Goal: Transaction & Acquisition: Purchase product/service

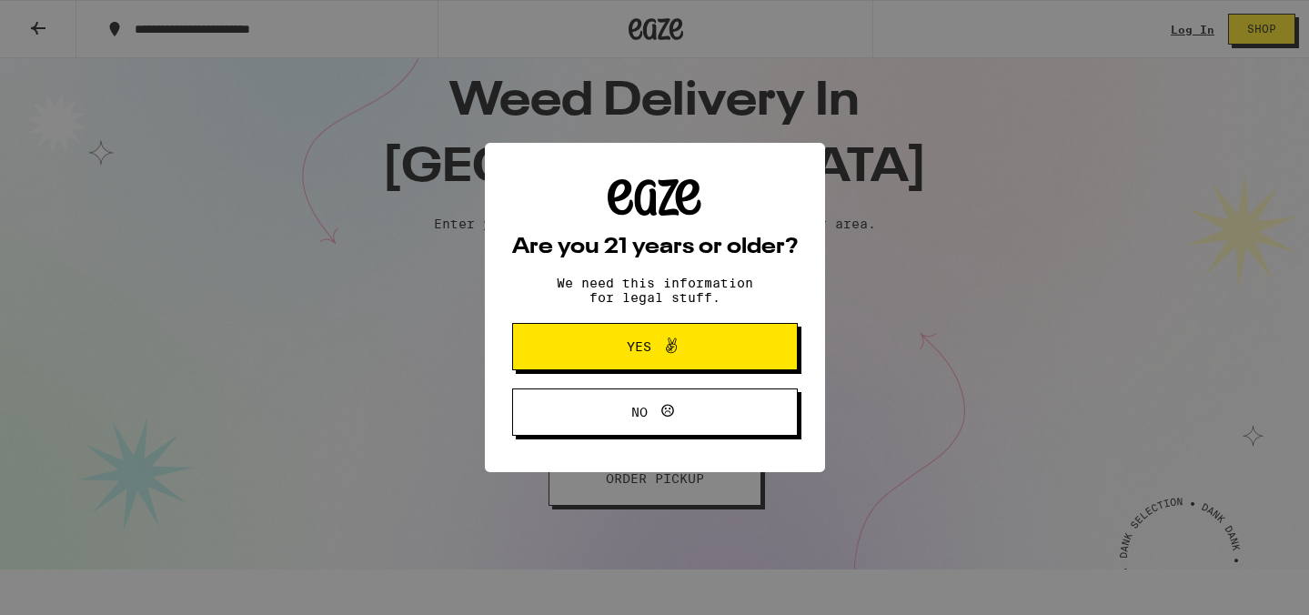
click at [643, 352] on span "Yes" at bounding box center [639, 346] width 25 height 13
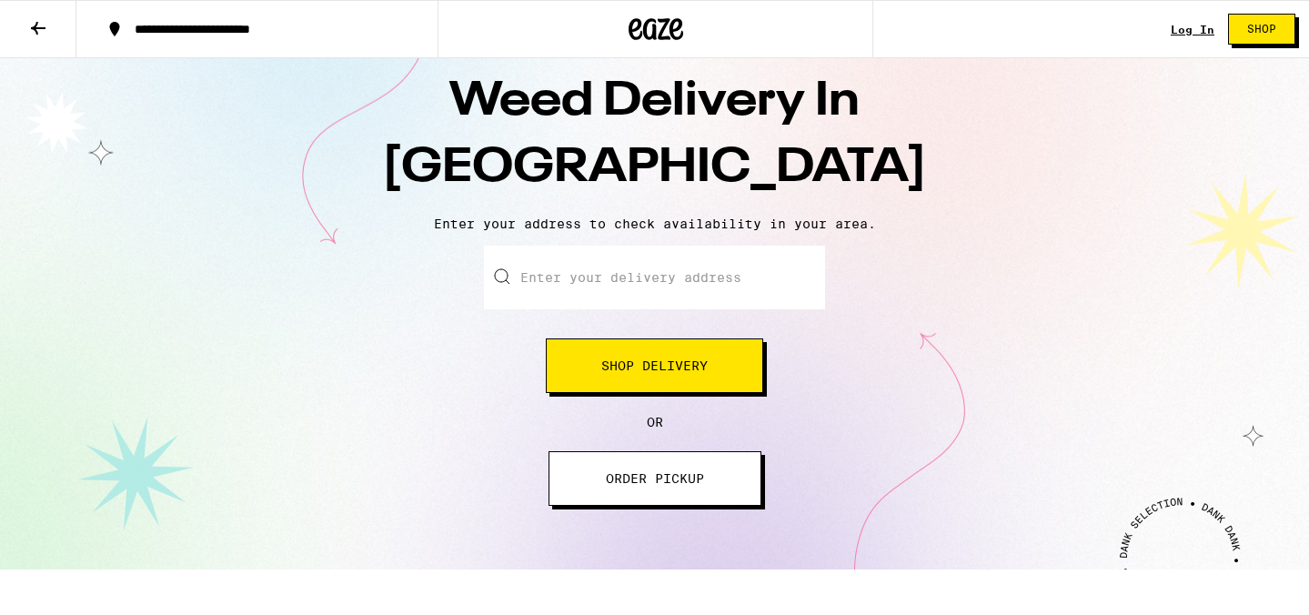
click at [592, 297] on input "Enter your delivery address" at bounding box center [654, 278] width 341 height 64
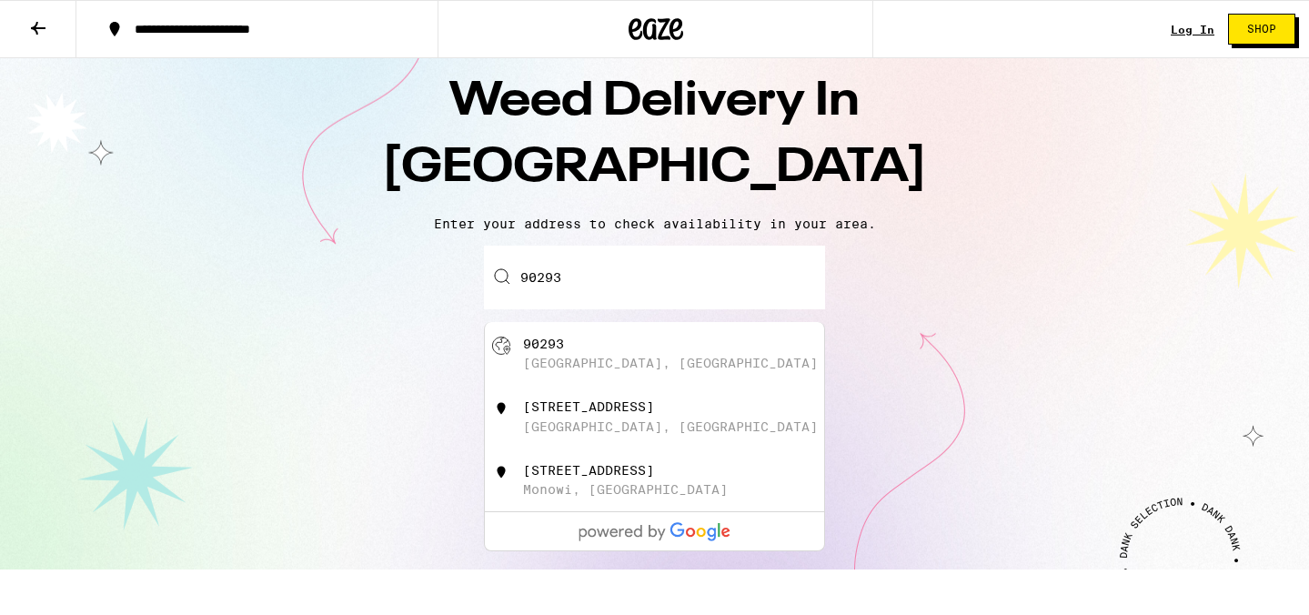
click at [632, 366] on div "Playa del Rey, CA" at bounding box center [670, 363] width 295 height 15
type input "Playa del Rey, CA 90293"
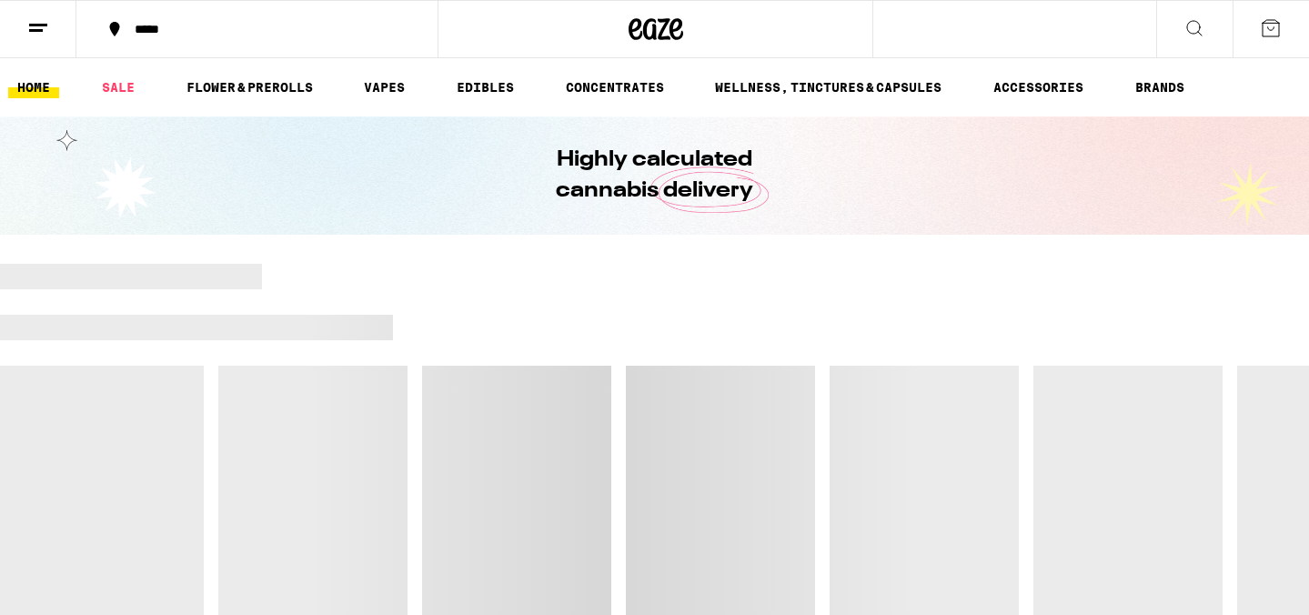
click at [632, 366] on div at bounding box center [654, 455] width 1309 height 382
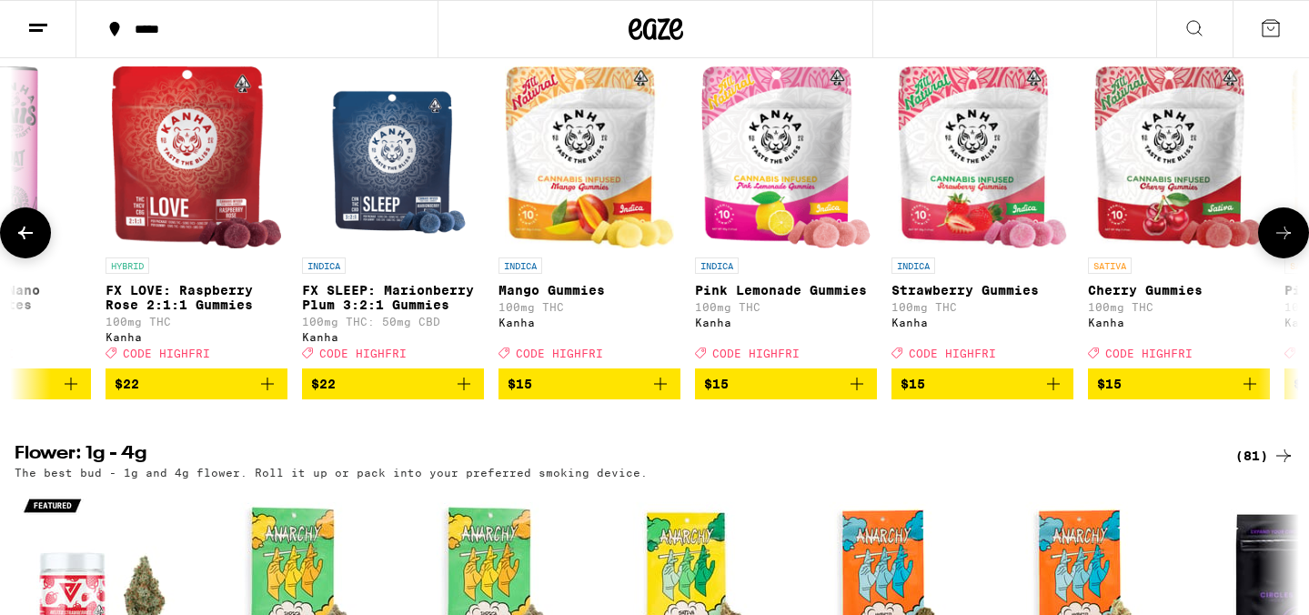
scroll to position [1096, 0]
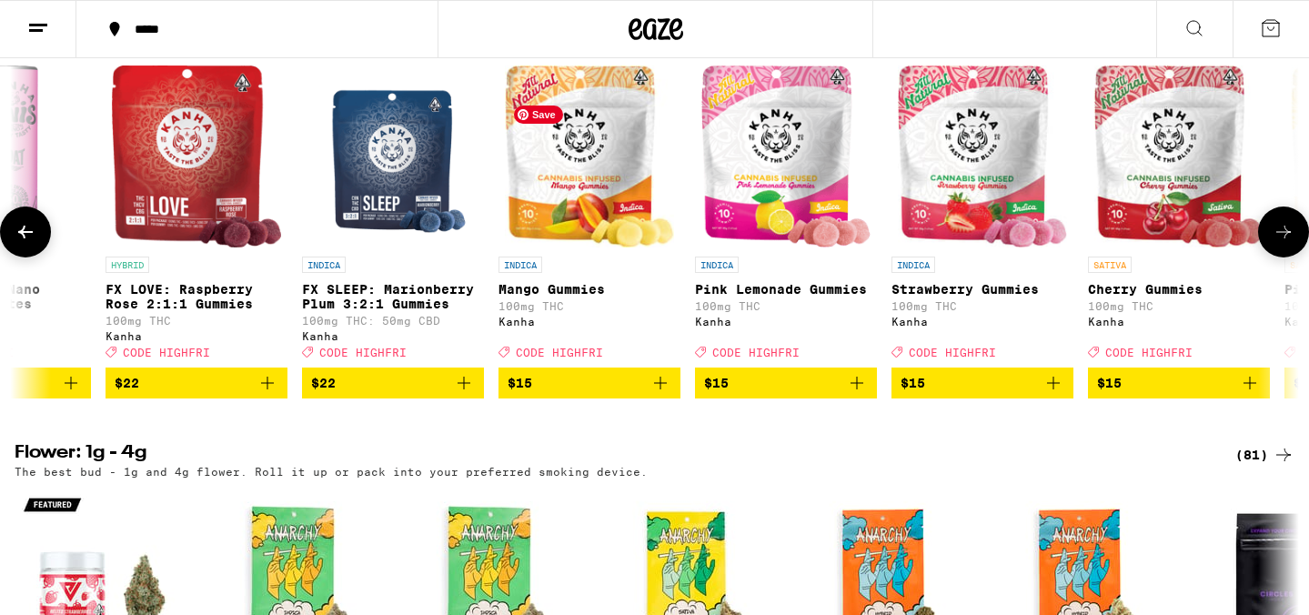
click at [574, 159] on img "Open page for Mango Gummies from Kanha" at bounding box center [590, 157] width 170 height 182
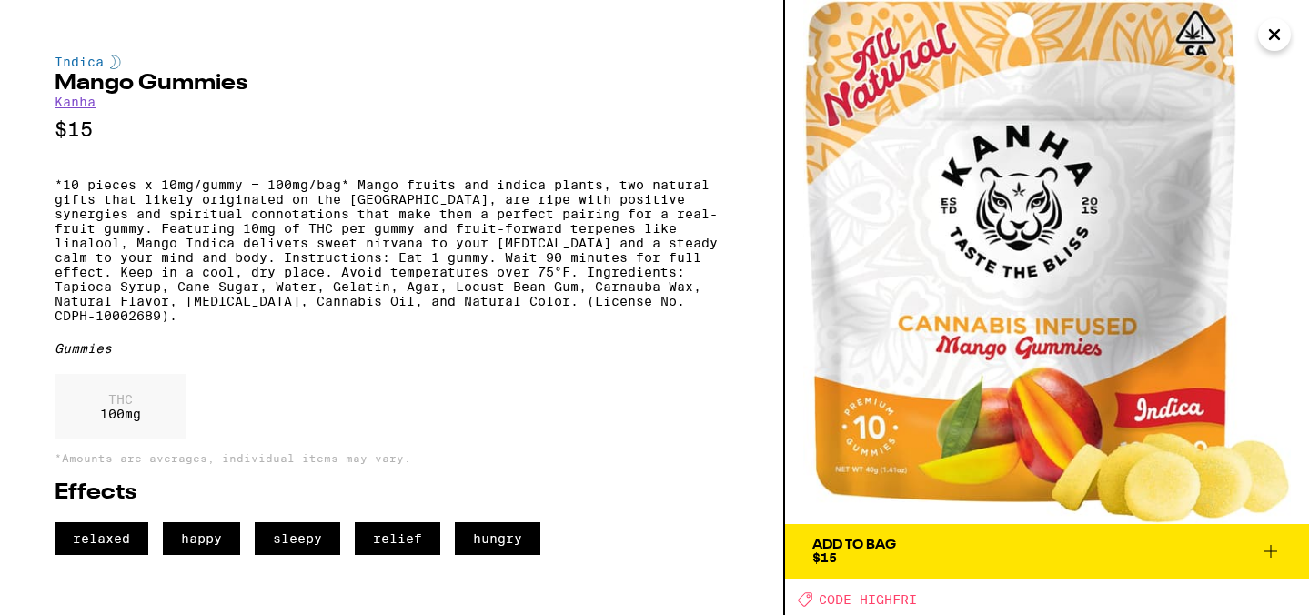
click at [874, 548] on div "Add To Bag" at bounding box center [854, 545] width 84 height 13
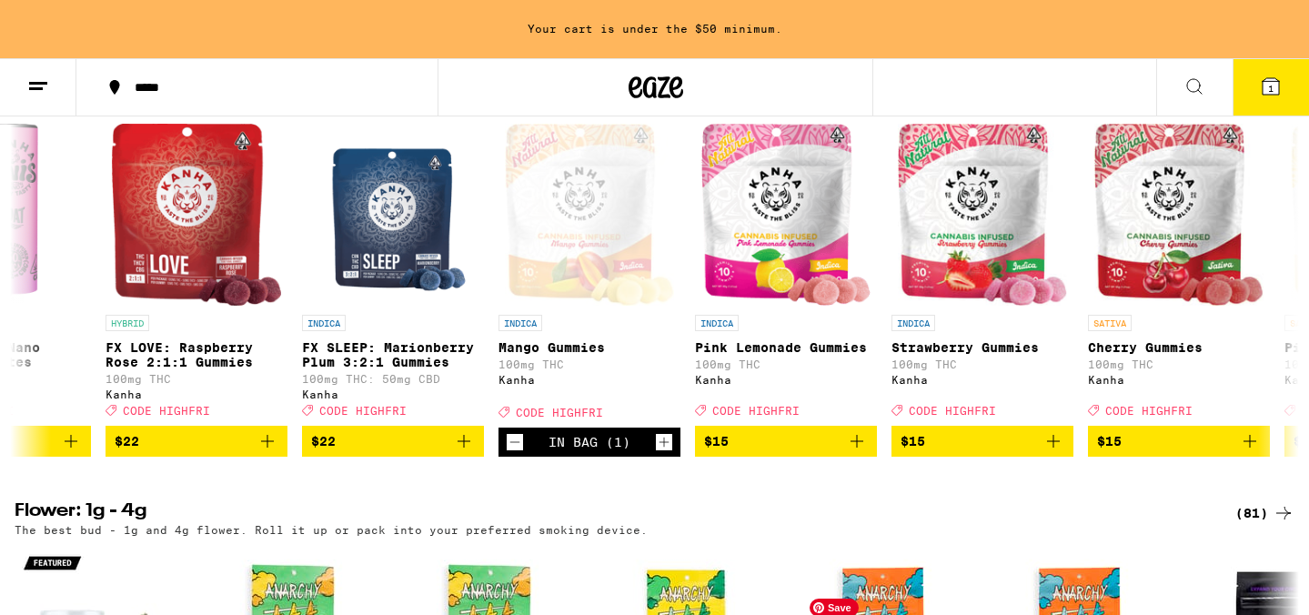
scroll to position [1154, 0]
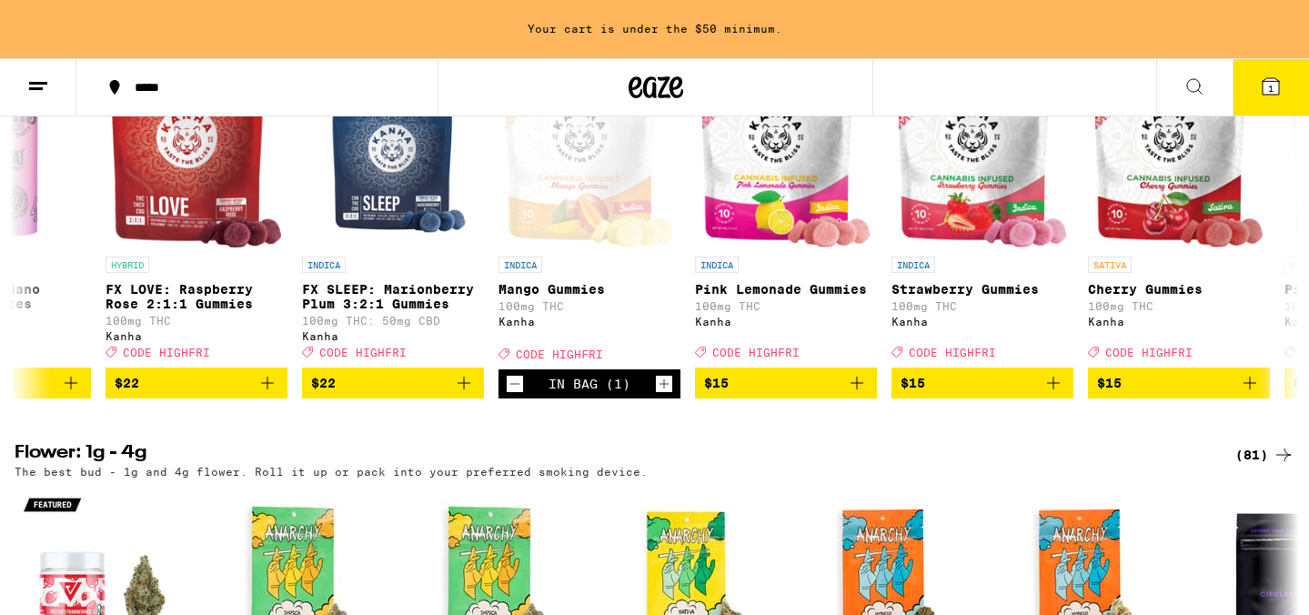
click at [1282, 101] on button "1" at bounding box center [1271, 87] width 76 height 56
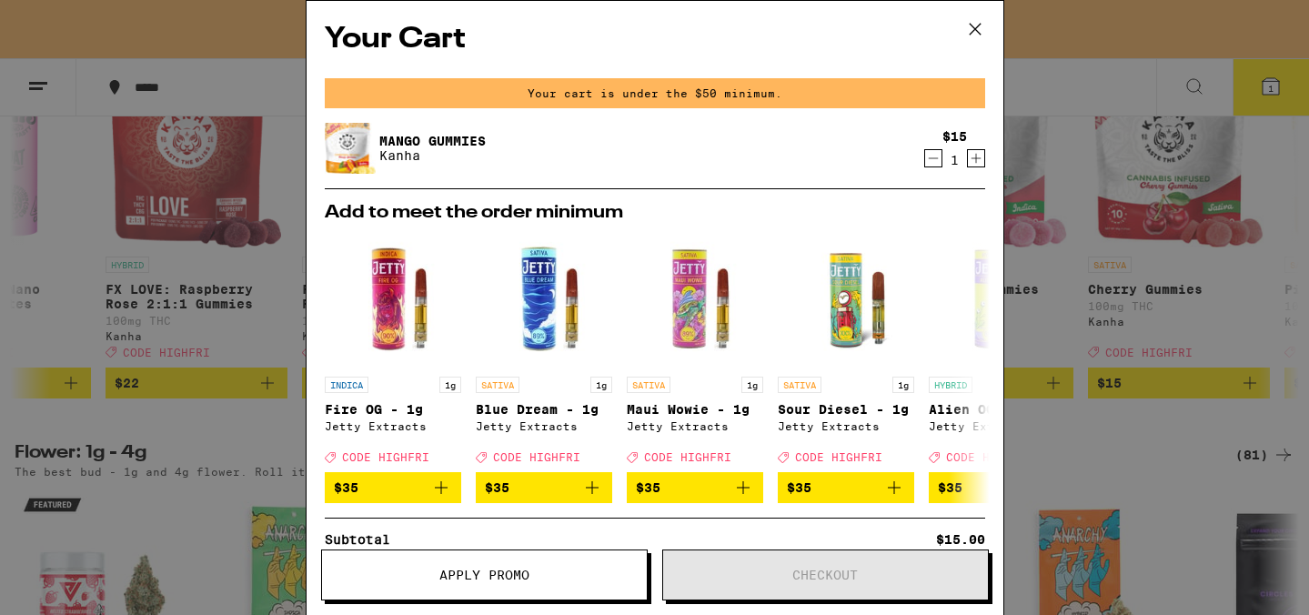
click at [977, 29] on icon at bounding box center [975, 28] width 27 height 27
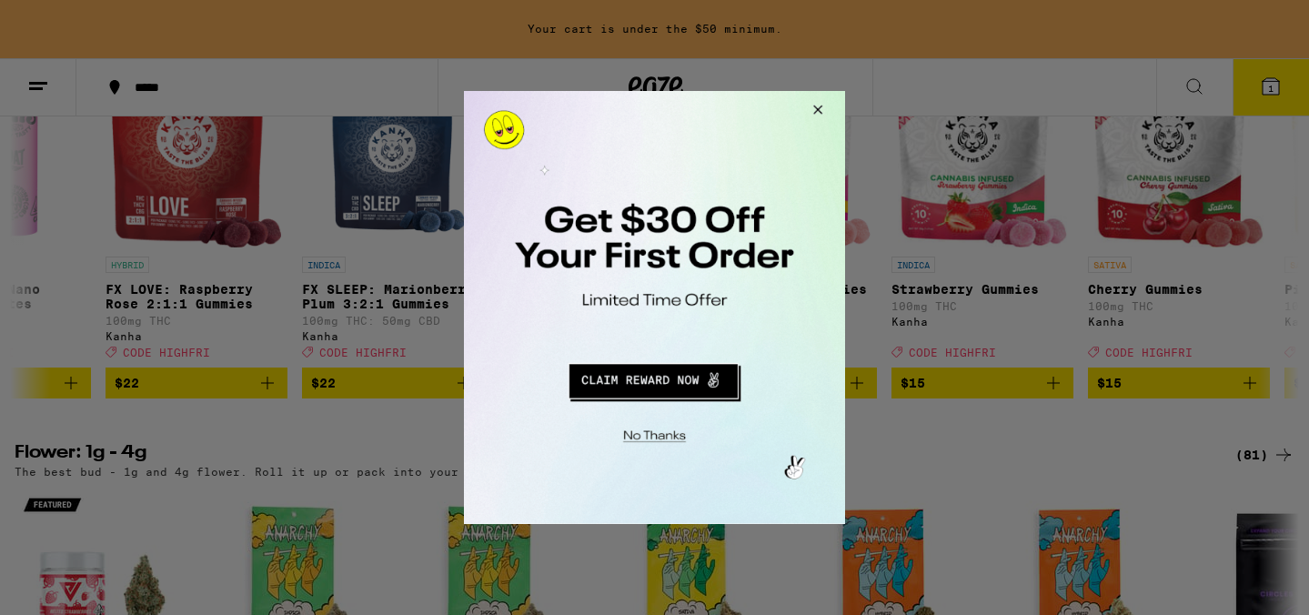
click at [690, 390] on button "Redirect to URL" at bounding box center [653, 379] width 317 height 44
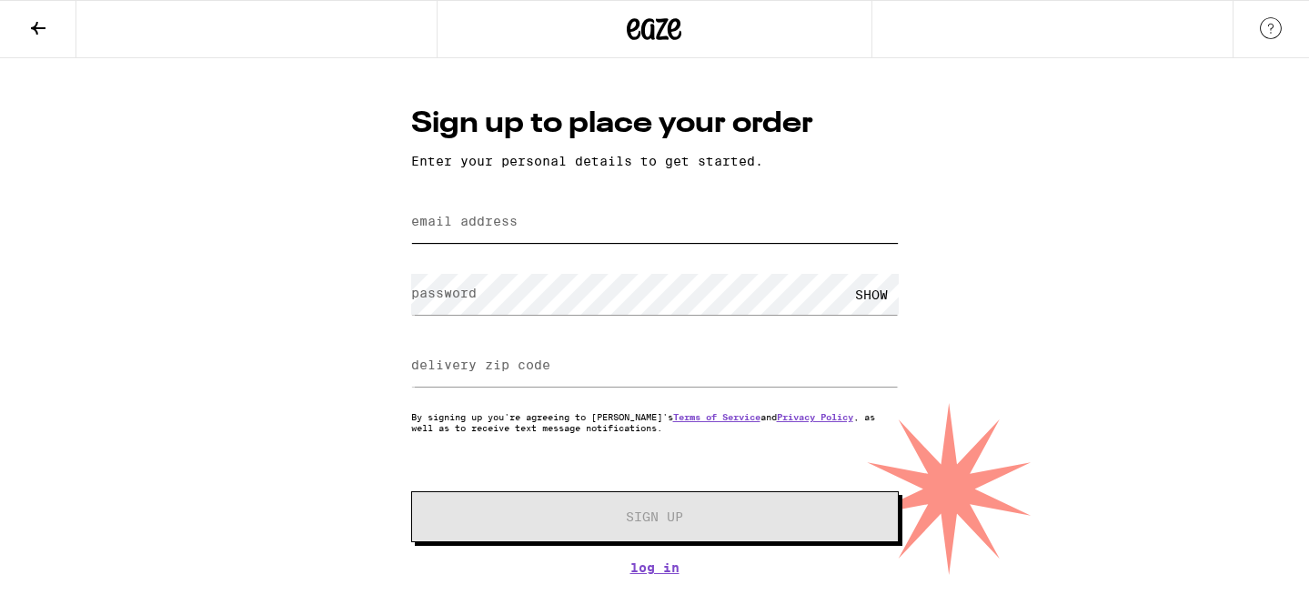
click at [562, 217] on input "email address" at bounding box center [655, 222] width 488 height 41
type input "[EMAIL_ADDRESS][DOMAIN_NAME]"
type input "90293"
